Goal: Check status: Check status

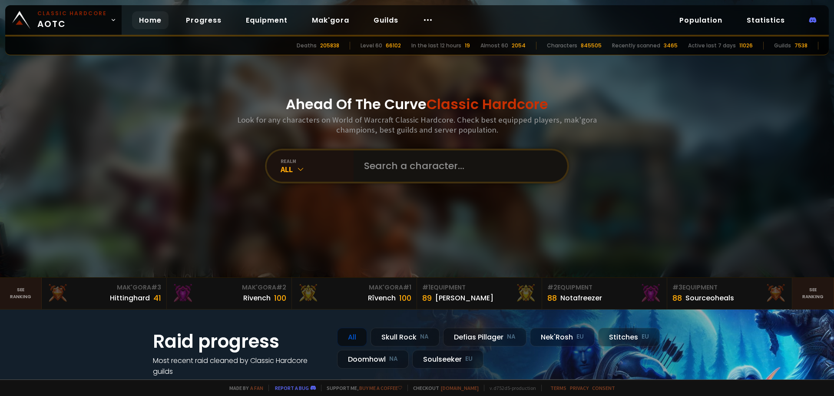
click at [378, 155] on input "text" at bounding box center [458, 165] width 198 height 31
paste input "Tâlly"
type input "Tâlly"
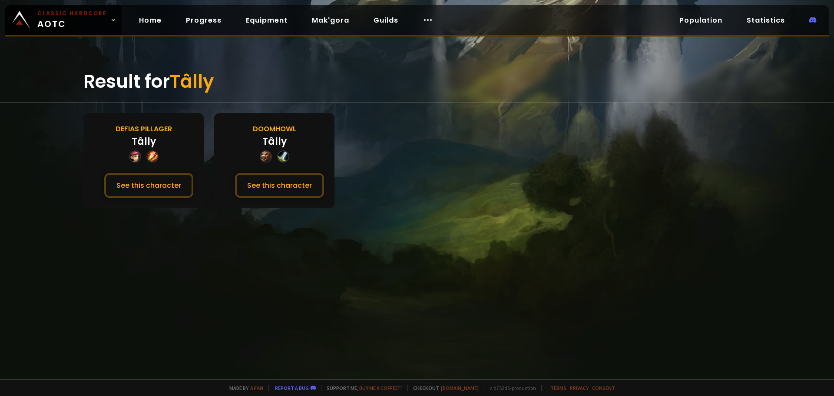
click at [272, 146] on div "Tâlly" at bounding box center [274, 141] width 24 height 14
click at [278, 186] on button "See this character" at bounding box center [279, 185] width 89 height 25
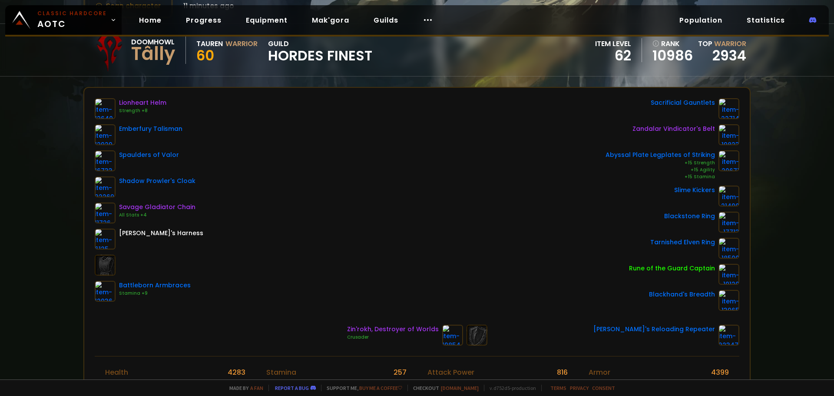
scroll to position [43, 0]
